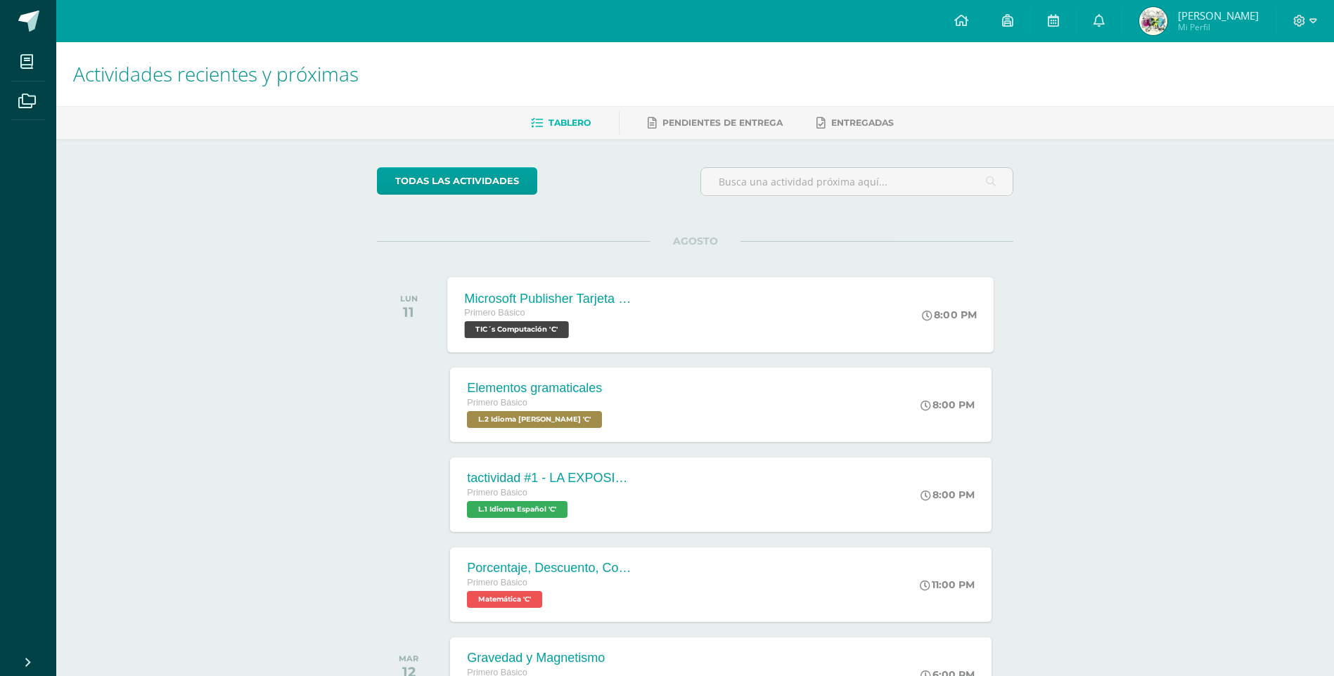
click at [670, 326] on div "Microsoft Publisher Tarjeta de invitación Primero Básico TIC´s Computación 'C' …" at bounding box center [721, 314] width 546 height 75
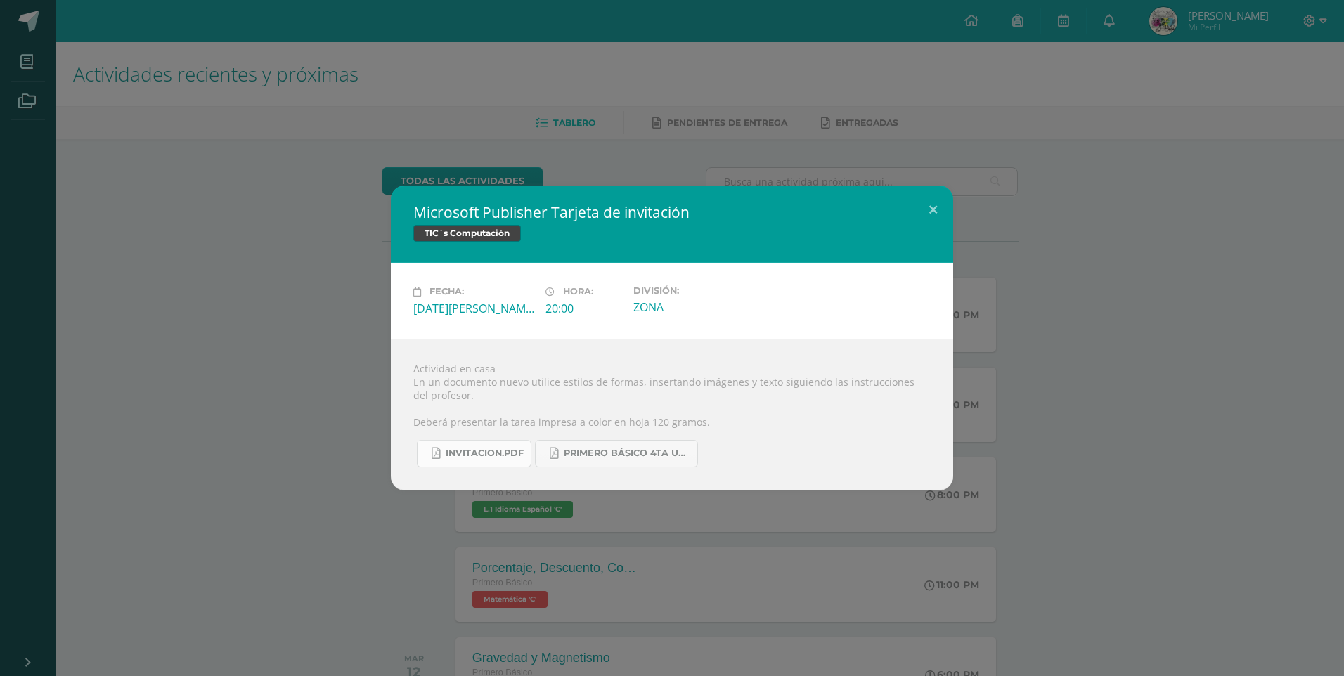
click at [496, 442] on link "INVITACION.pdf" at bounding box center [474, 453] width 115 height 27
click at [930, 209] on button at bounding box center [933, 210] width 40 height 48
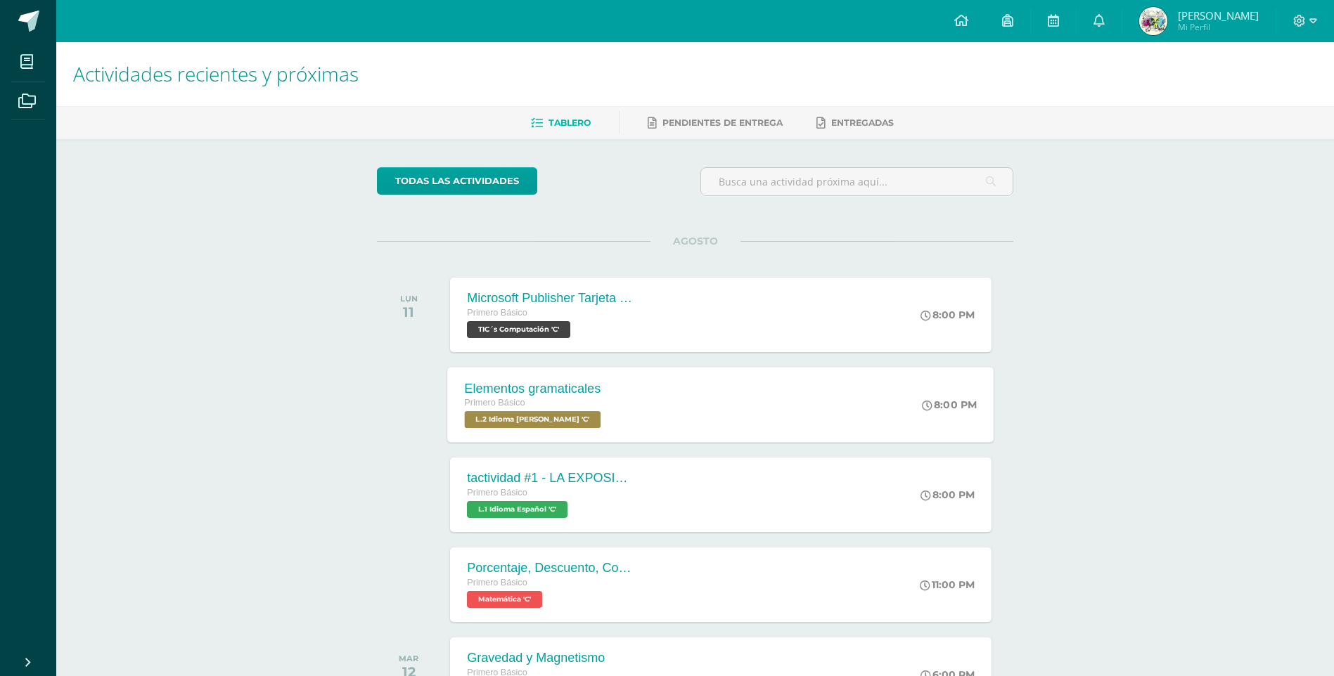
click at [689, 413] on div "Elementos gramaticales Primero Básico L.2 Idioma [PERSON_NAME] 'C' 8:00 PM Elem…" at bounding box center [721, 404] width 546 height 75
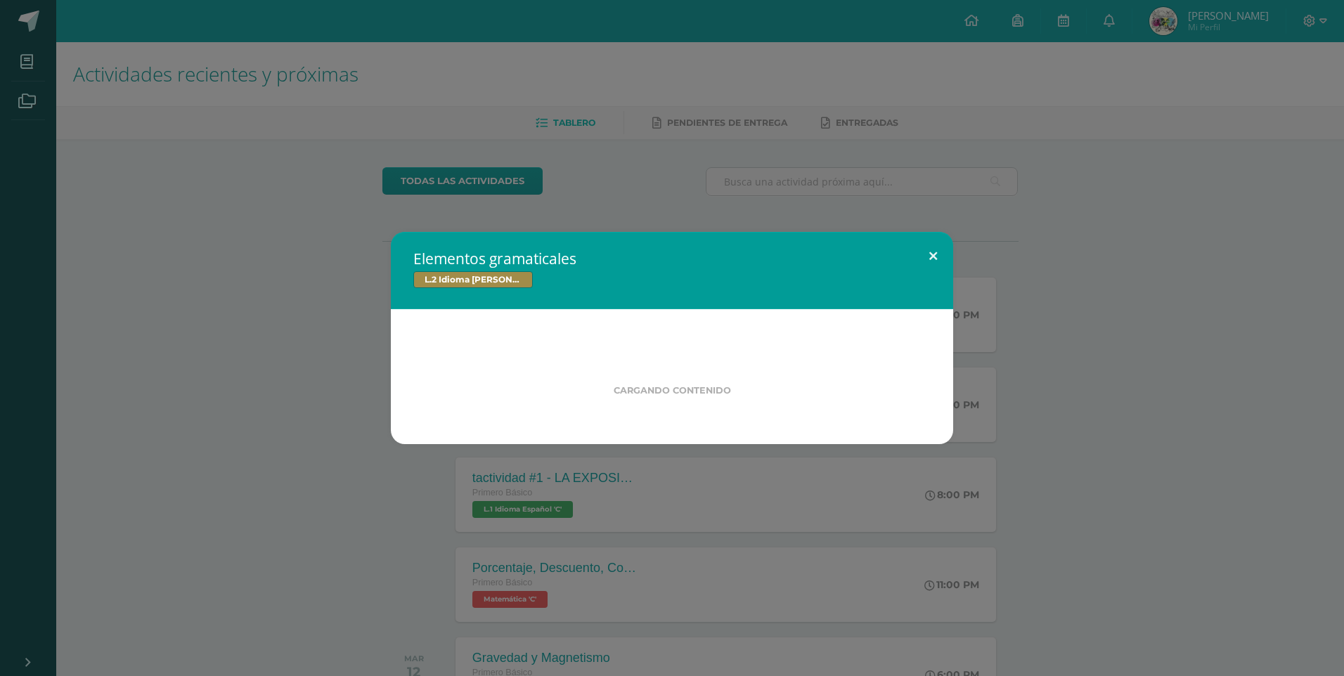
click at [939, 263] on button at bounding box center [933, 256] width 40 height 48
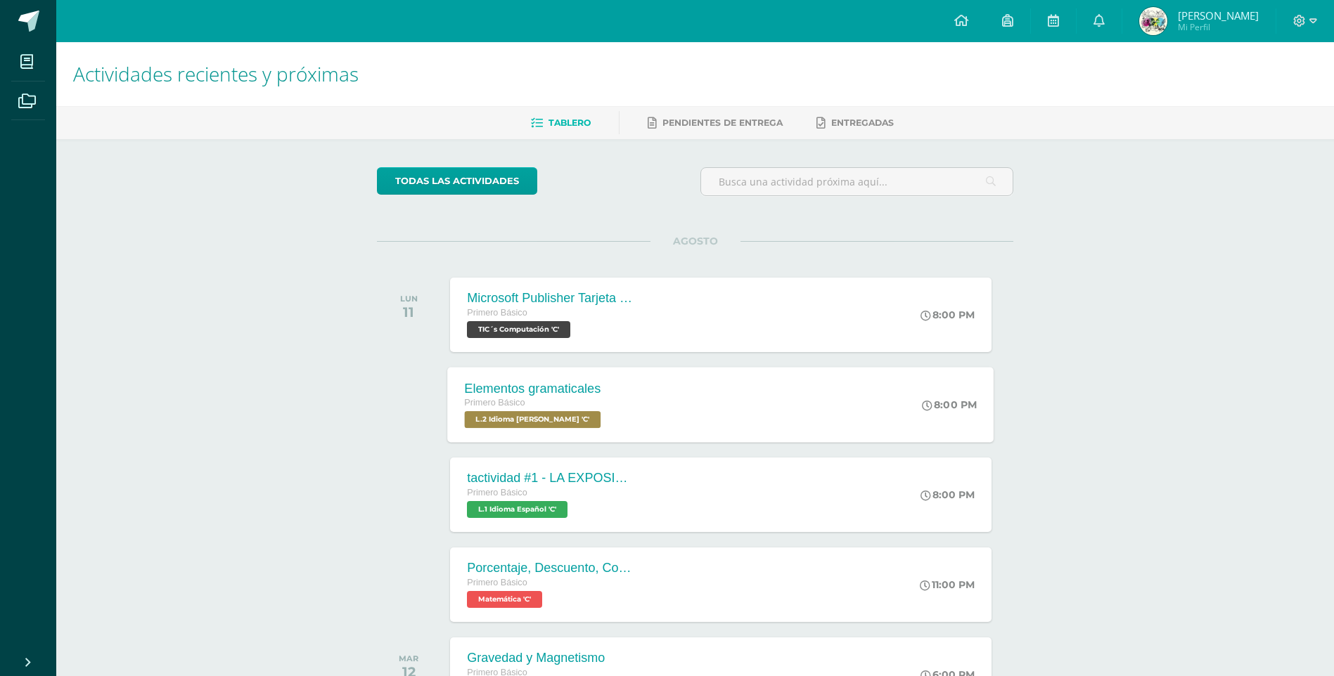
click at [688, 375] on div "Elementos gramaticales Primero Básico L.2 Idioma [PERSON_NAME] 'C' 8:00 PM Elem…" at bounding box center [721, 404] width 546 height 75
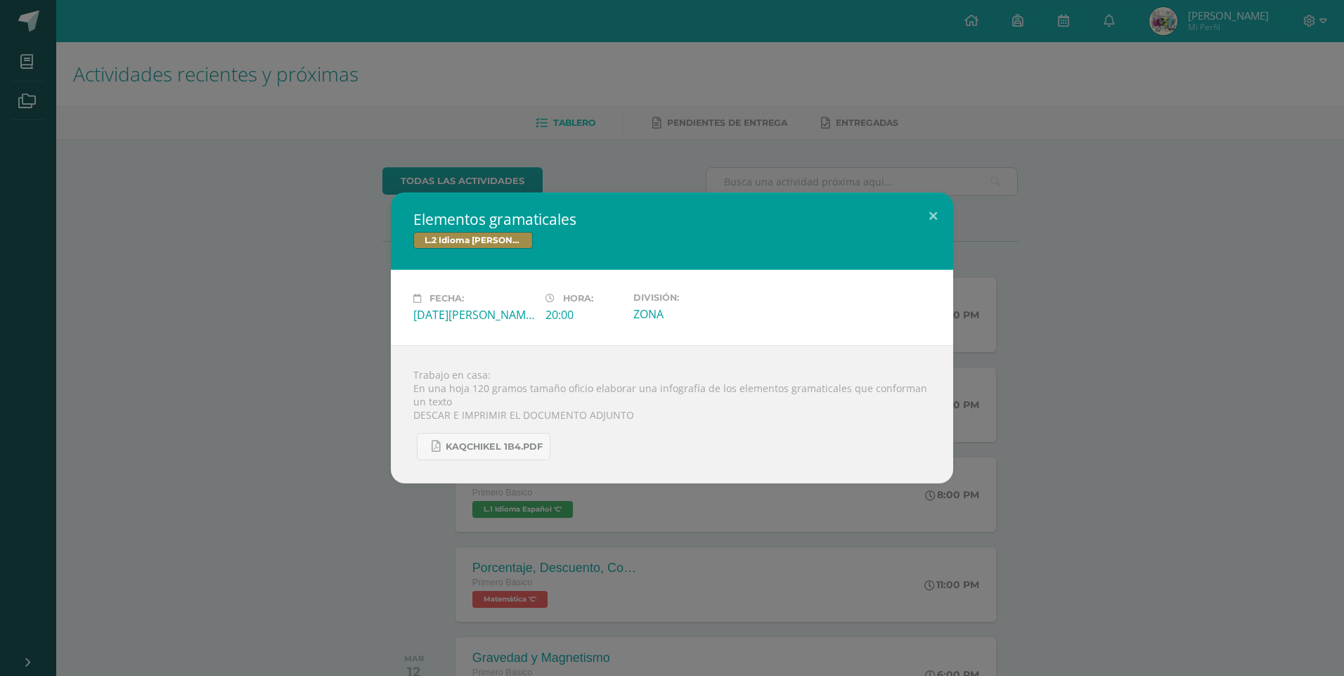
click at [1013, 283] on div "Elementos gramaticales L.2 Idioma [PERSON_NAME] Fecha: [DATE][PERSON_NAME] Hora…" at bounding box center [672, 338] width 1333 height 291
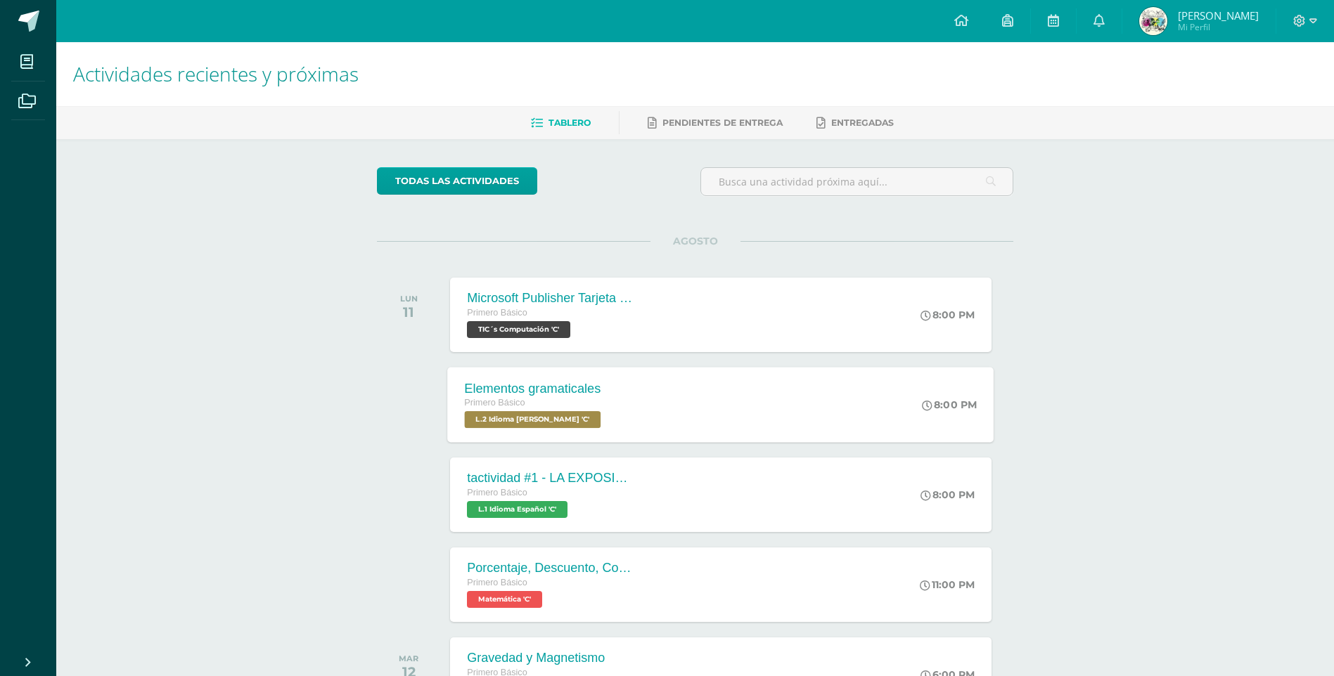
click at [756, 387] on div "Elementos gramaticales Primero Básico L.2 Idioma [PERSON_NAME] 'C' 8:00 PM Elem…" at bounding box center [721, 404] width 546 height 75
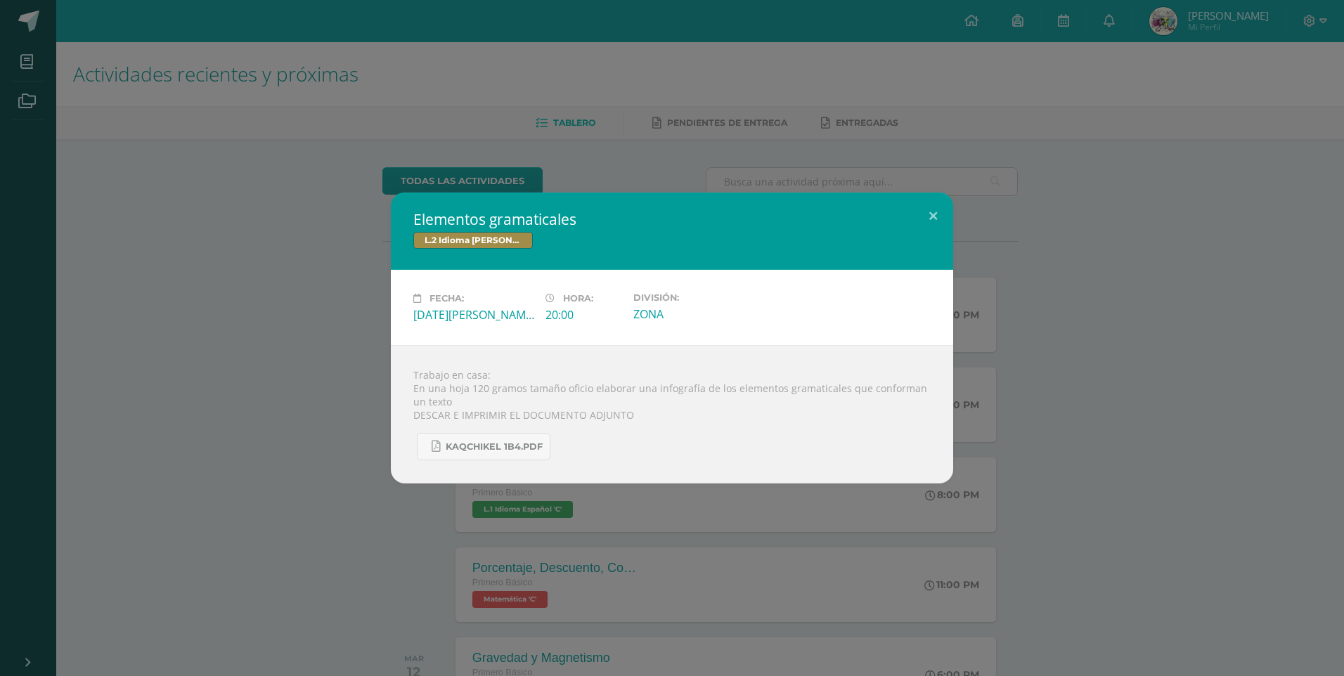
click at [1062, 442] on div "Elementos gramaticales L.2 Idioma [PERSON_NAME] Fecha: [DATE][PERSON_NAME] Hora…" at bounding box center [672, 338] width 1333 height 291
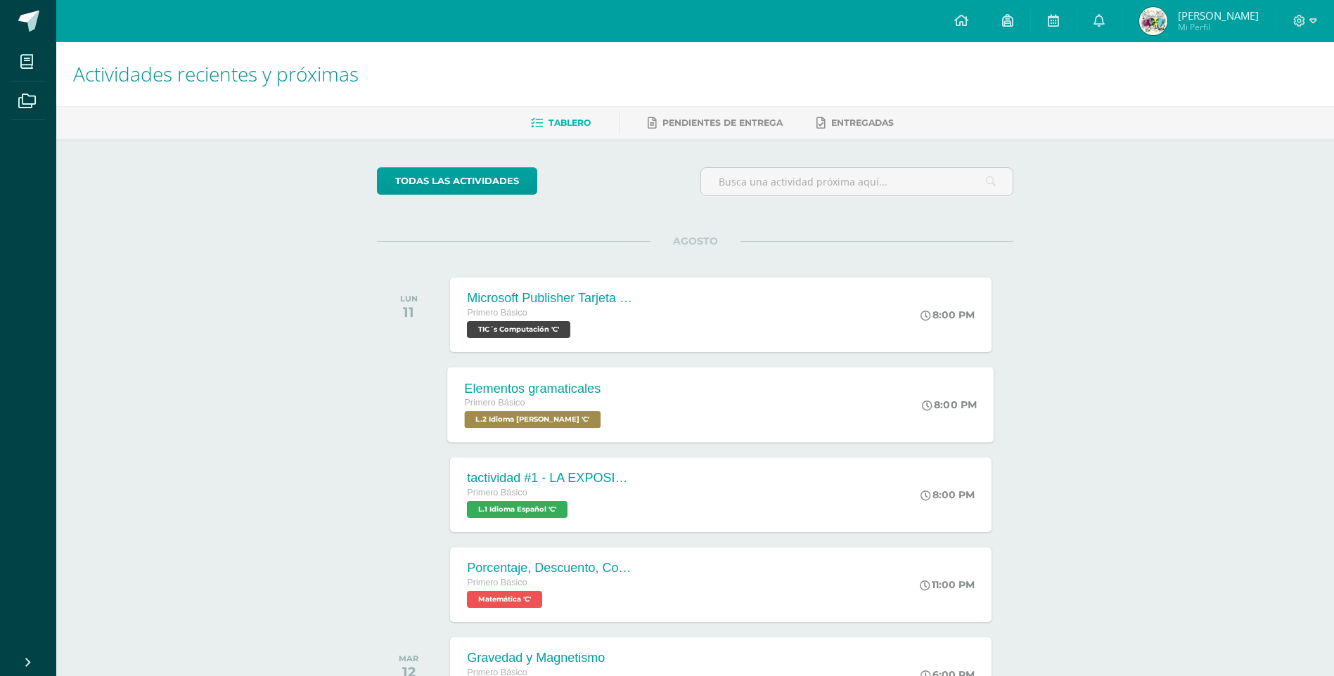
drag, startPoint x: 830, startPoint y: 383, endPoint x: 840, endPoint y: 384, distance: 10.6
click at [830, 382] on div "Elementos gramaticales Primero Básico L.2 Idioma [PERSON_NAME] 'C' 8:00 PM Elem…" at bounding box center [721, 404] width 546 height 75
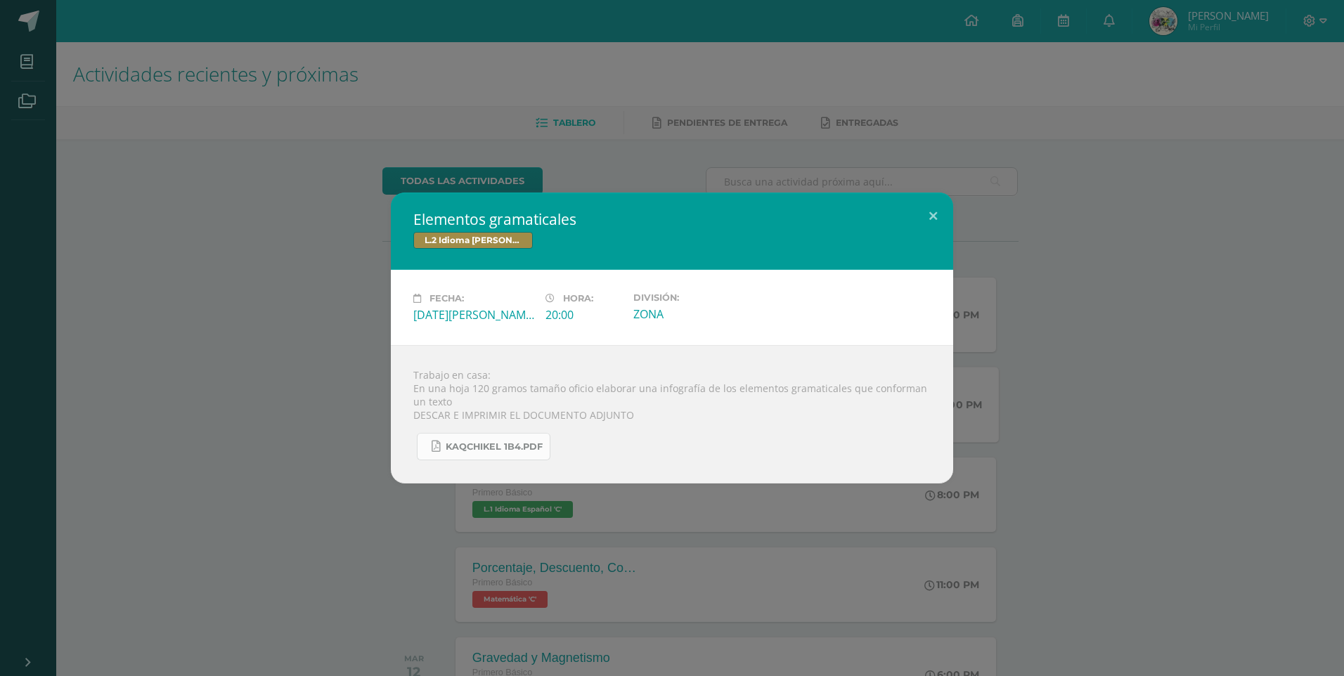
click at [527, 447] on span "KAQCHIKEL 1B4.pdf" at bounding box center [494, 447] width 97 height 11
